Goal: Task Accomplishment & Management: Manage account settings

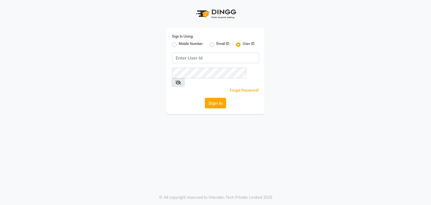
click at [179, 45] on label "Mobile Number" at bounding box center [191, 44] width 24 height 7
click at [179, 45] on input "Mobile Number" at bounding box center [181, 43] width 4 height 4
radio input "true"
radio input "false"
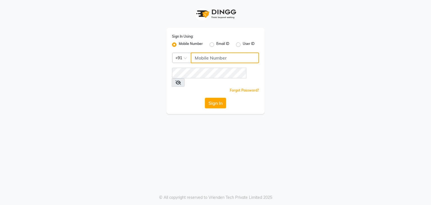
click at [202, 54] on input "Username" at bounding box center [225, 57] width 68 height 11
type input "7987811798"
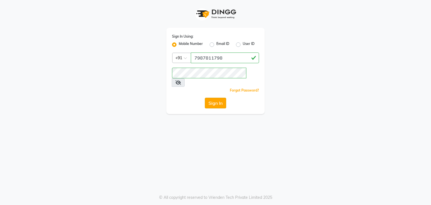
click at [216, 98] on button "Sign In" at bounding box center [215, 103] width 21 height 11
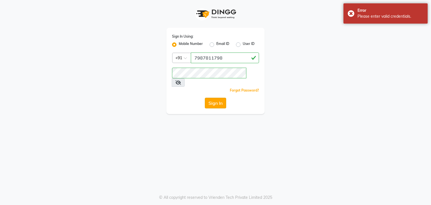
click at [210, 98] on button "Sign In" at bounding box center [215, 103] width 21 height 11
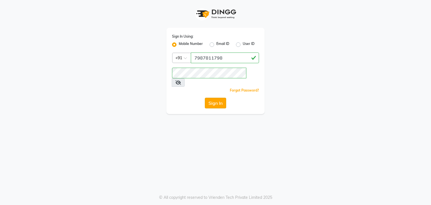
click at [210, 98] on button "Sign In" at bounding box center [215, 103] width 21 height 11
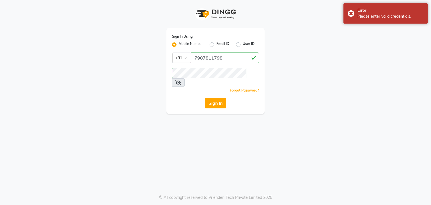
click at [181, 80] on icon at bounding box center [178, 82] width 6 height 4
click at [216, 98] on button "Sign In" at bounding box center [215, 103] width 21 height 11
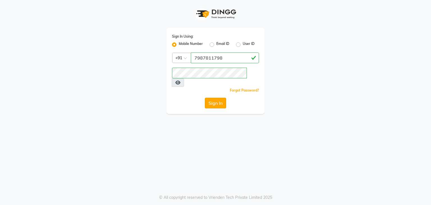
click at [215, 98] on button "Sign In" at bounding box center [215, 103] width 21 height 11
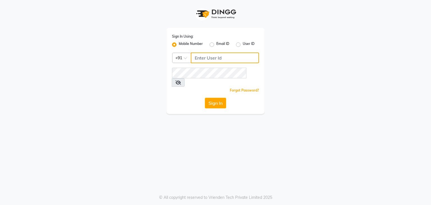
click at [200, 56] on input "Username" at bounding box center [225, 57] width 68 height 11
type input "7987811798"
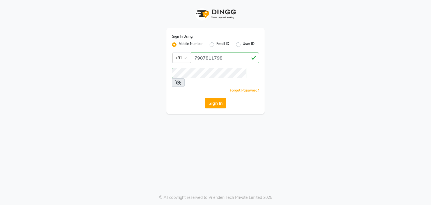
click at [216, 98] on button "Sign In" at bounding box center [215, 103] width 21 height 11
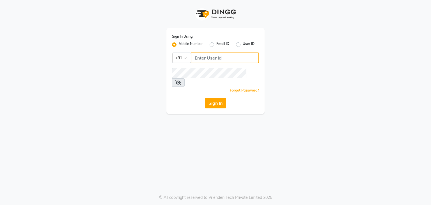
click at [207, 60] on input "Username" at bounding box center [225, 57] width 68 height 11
type input "7987811798"
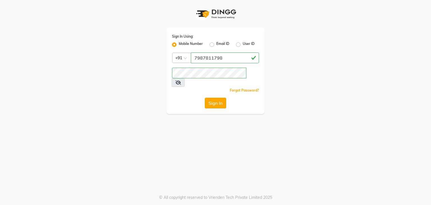
click at [214, 98] on button "Sign In" at bounding box center [215, 103] width 21 height 11
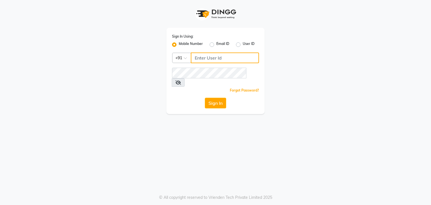
click at [206, 58] on input "Username" at bounding box center [225, 57] width 68 height 11
type input "7987811798"
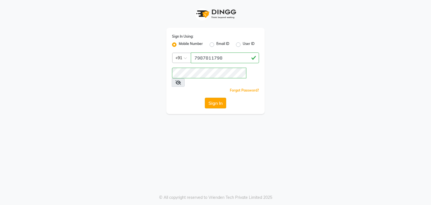
click at [215, 98] on button "Sign In" at bounding box center [215, 103] width 21 height 11
click at [181, 80] on icon at bounding box center [178, 82] width 6 height 4
click at [221, 98] on button "Sign In" at bounding box center [215, 103] width 21 height 11
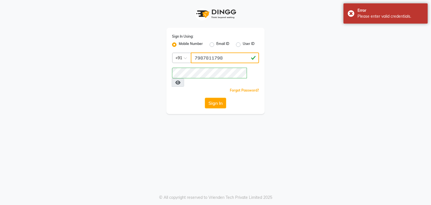
click at [196, 59] on input "7987811798" at bounding box center [225, 57] width 68 height 11
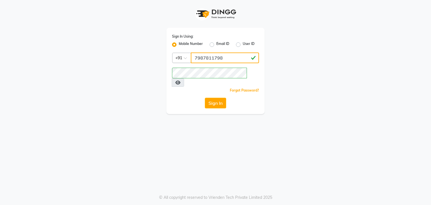
drag, startPoint x: 227, startPoint y: 60, endPoint x: 188, endPoint y: 57, distance: 39.1
click at [188, 57] on div "Country Code × +91 7987811798" at bounding box center [215, 57] width 87 height 11
type input "7987811798"
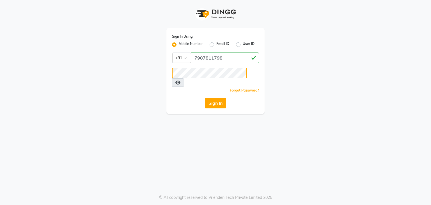
click at [160, 67] on div "Sign In Using: Mobile Number Email ID User ID Country Code × +91 7987811798 Rem…" at bounding box center [216, 57] width 320 height 114
click at [217, 98] on button "Sign In" at bounding box center [215, 103] width 21 height 11
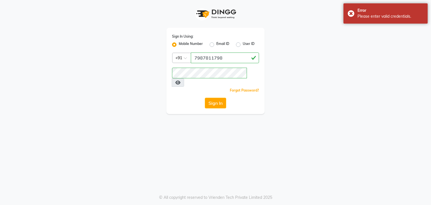
click at [243, 45] on label "User ID" at bounding box center [249, 44] width 12 height 7
click at [243, 45] on input "User ID" at bounding box center [245, 43] width 4 height 4
radio input "true"
radio input "false"
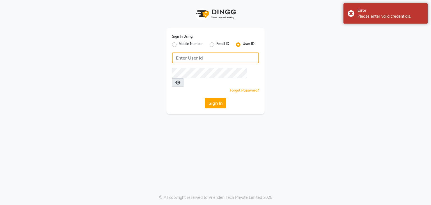
click at [205, 59] on input "Username" at bounding box center [215, 57] width 87 height 11
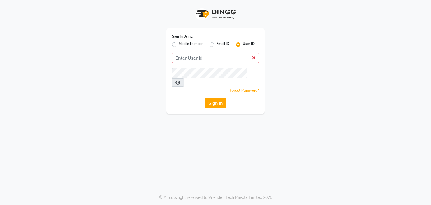
click at [179, 46] on label "Mobile Number" at bounding box center [191, 44] width 24 height 7
click at [179, 45] on input "Mobile Number" at bounding box center [181, 43] width 4 height 4
radio input "true"
radio input "false"
click at [202, 58] on input "Username" at bounding box center [225, 57] width 68 height 11
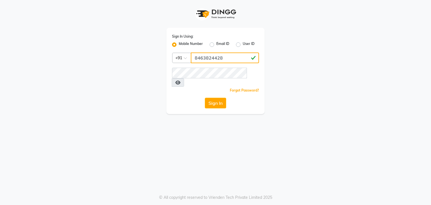
type input "8463824428"
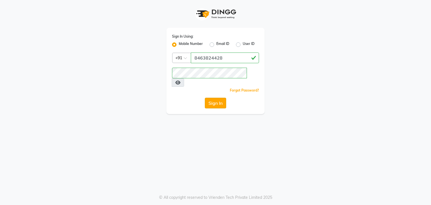
click at [214, 98] on button "Sign In" at bounding box center [215, 103] width 21 height 11
click at [216, 98] on button "Sign In" at bounding box center [215, 103] width 21 height 11
click at [217, 98] on button "Sign In" at bounding box center [215, 103] width 21 height 11
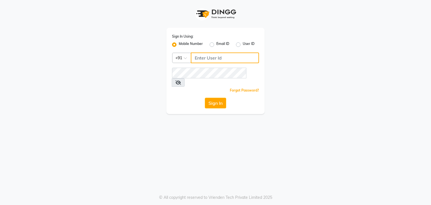
click at [224, 58] on input "Username" at bounding box center [225, 57] width 68 height 11
type input "7987811798"
click at [208, 78] on div "Sign In Using: Mobile Number Email ID User ID Country Code × [PHONE_NUMBER] Rem…" at bounding box center [215, 71] width 98 height 86
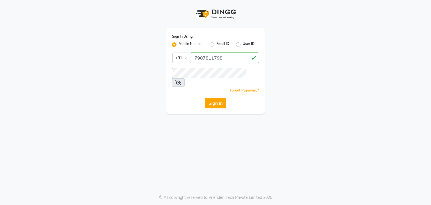
click at [216, 98] on button "Sign In" at bounding box center [215, 103] width 21 height 11
click at [211, 98] on button "Sign In" at bounding box center [215, 103] width 21 height 11
drag, startPoint x: 227, startPoint y: 62, endPoint x: 194, endPoint y: 65, distance: 32.4
click at [194, 65] on div "Sign In Using: Mobile Number Email ID User ID Country Code × +91 7987811798 Rem…" at bounding box center [215, 71] width 98 height 86
